Goal: Information Seeking & Learning: Learn about a topic

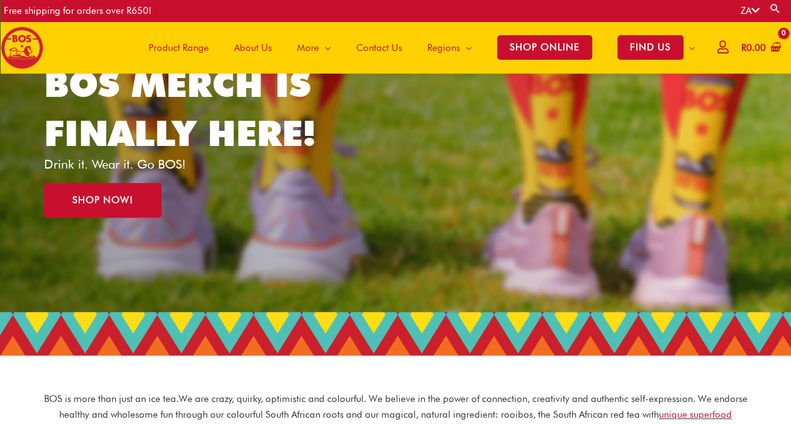
scroll to position [126, 0]
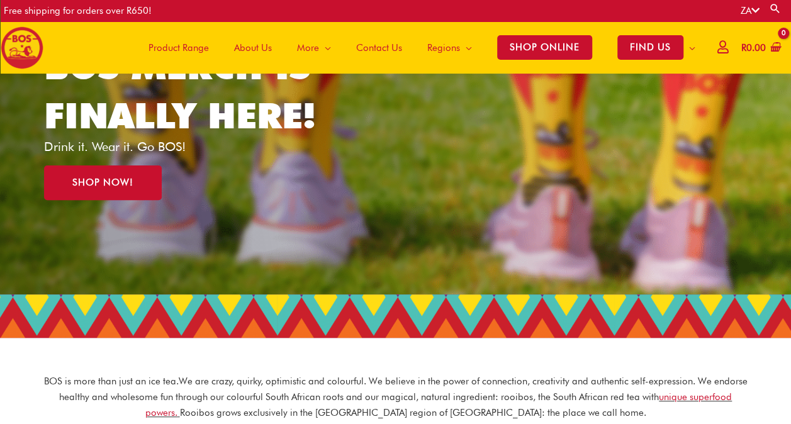
click at [266, 45] on span "About Us" at bounding box center [253, 48] width 38 height 38
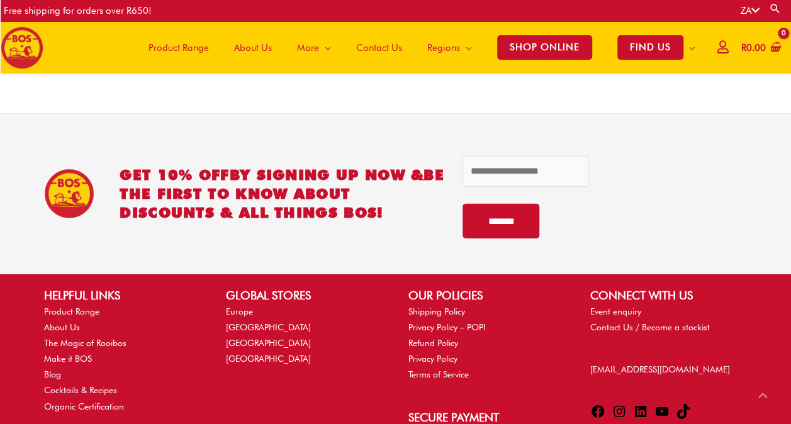
scroll to position [1883, 0]
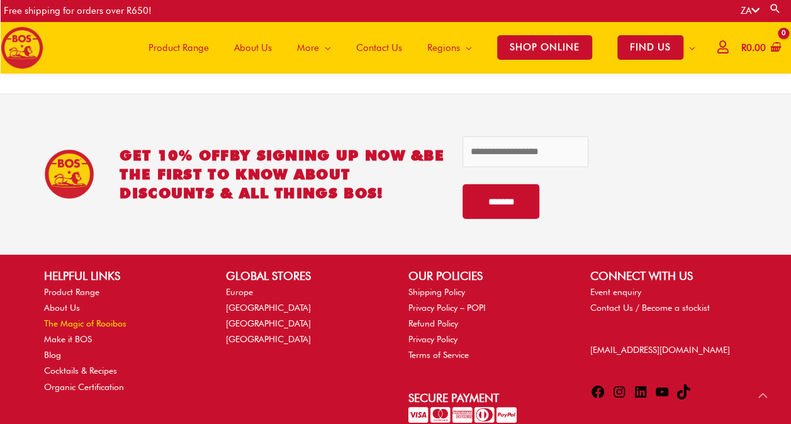
click at [88, 318] on link "The Magic of Rooibos" at bounding box center [85, 323] width 82 height 10
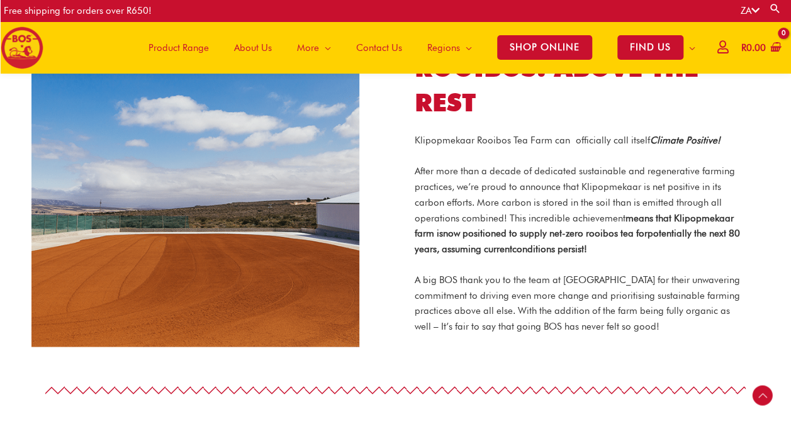
scroll to position [1004, 0]
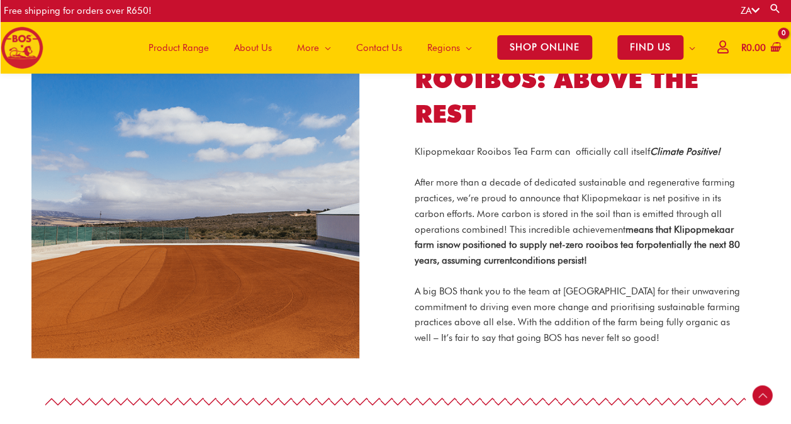
click at [737, 379] on div at bounding box center [395, 401] width 791 height 44
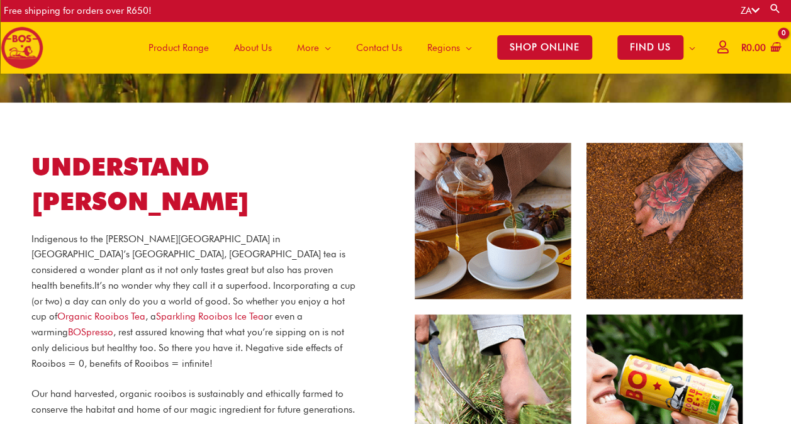
scroll to position [189, 0]
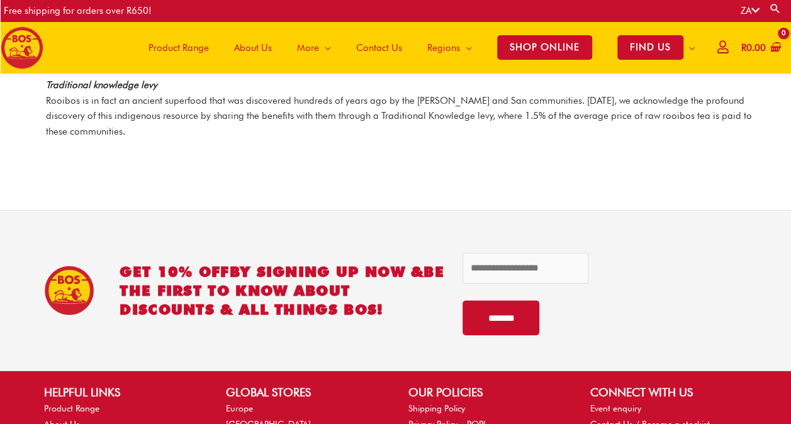
scroll to position [1803, 0]
